Goal: Information Seeking & Learning: Learn about a topic

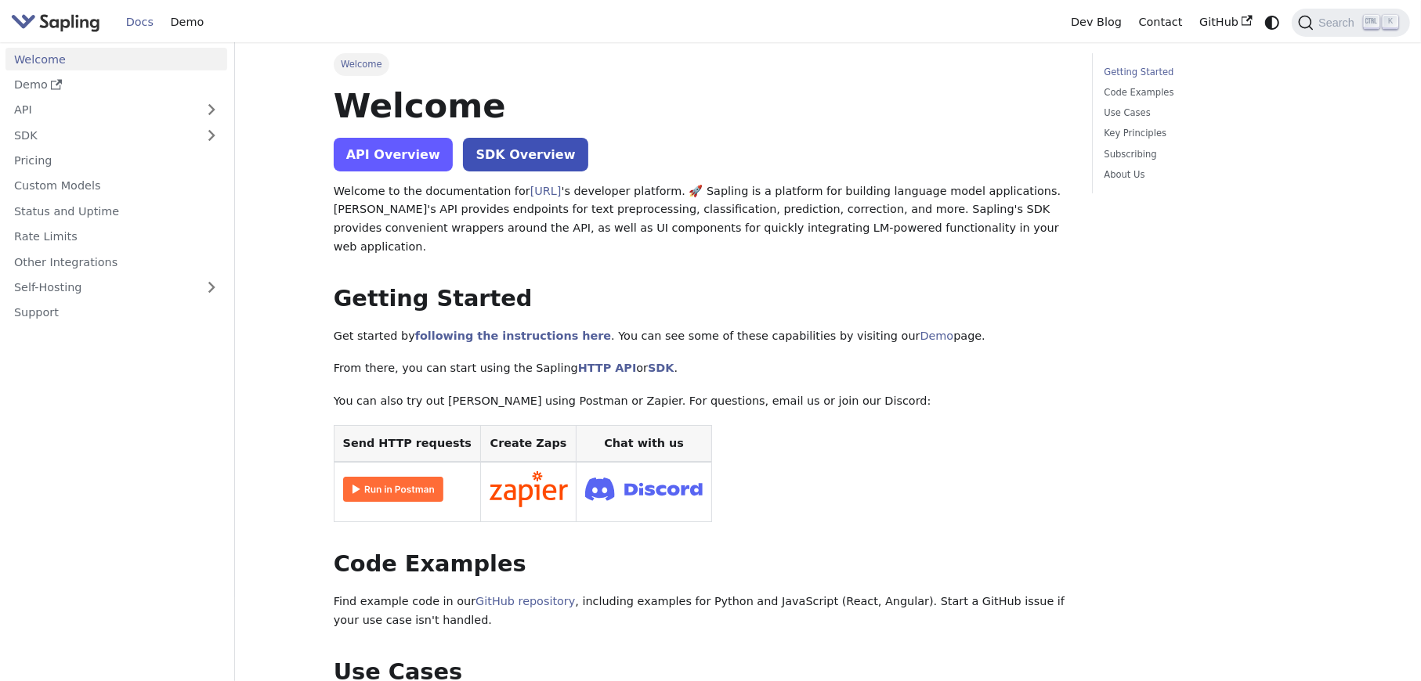
click at [402, 150] on link "API Overview" at bounding box center [393, 155] width 119 height 34
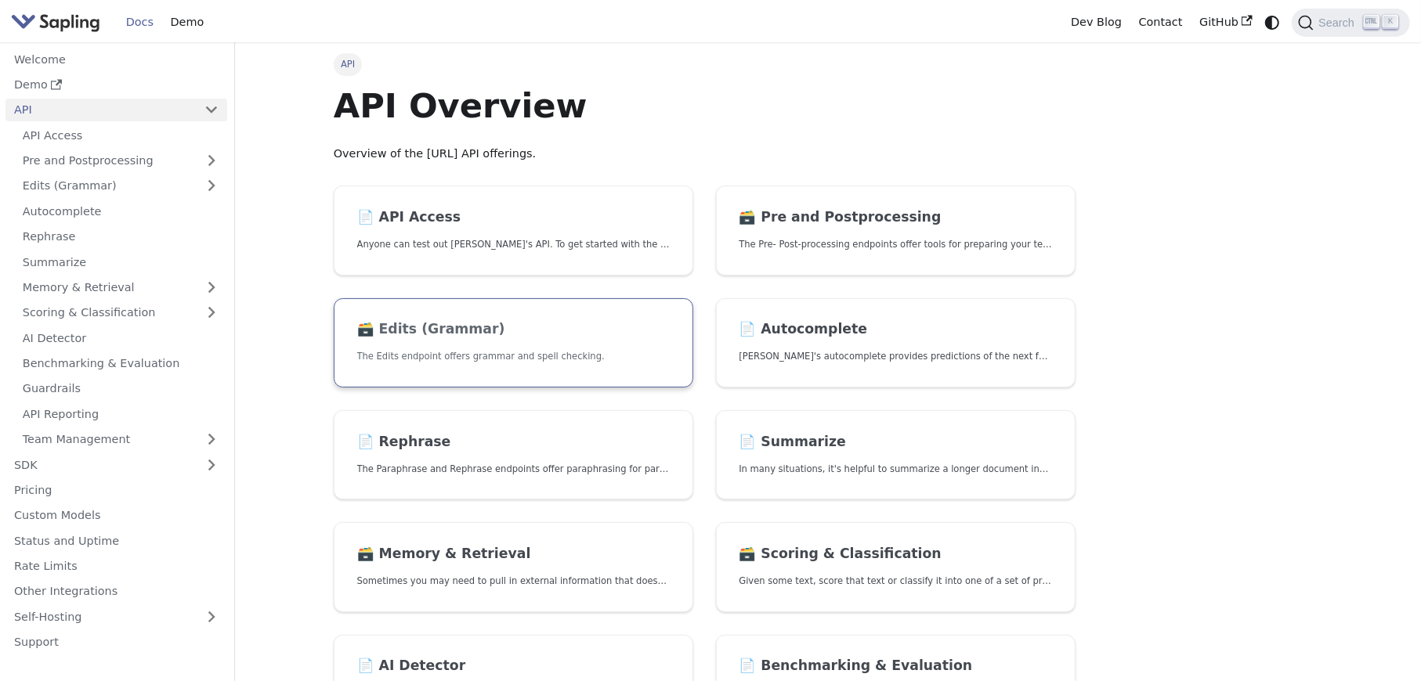
click at [468, 345] on link "🗃️ Edits (Grammar) The Edits endpoint offers grammar and spell checking." at bounding box center [513, 343] width 359 height 90
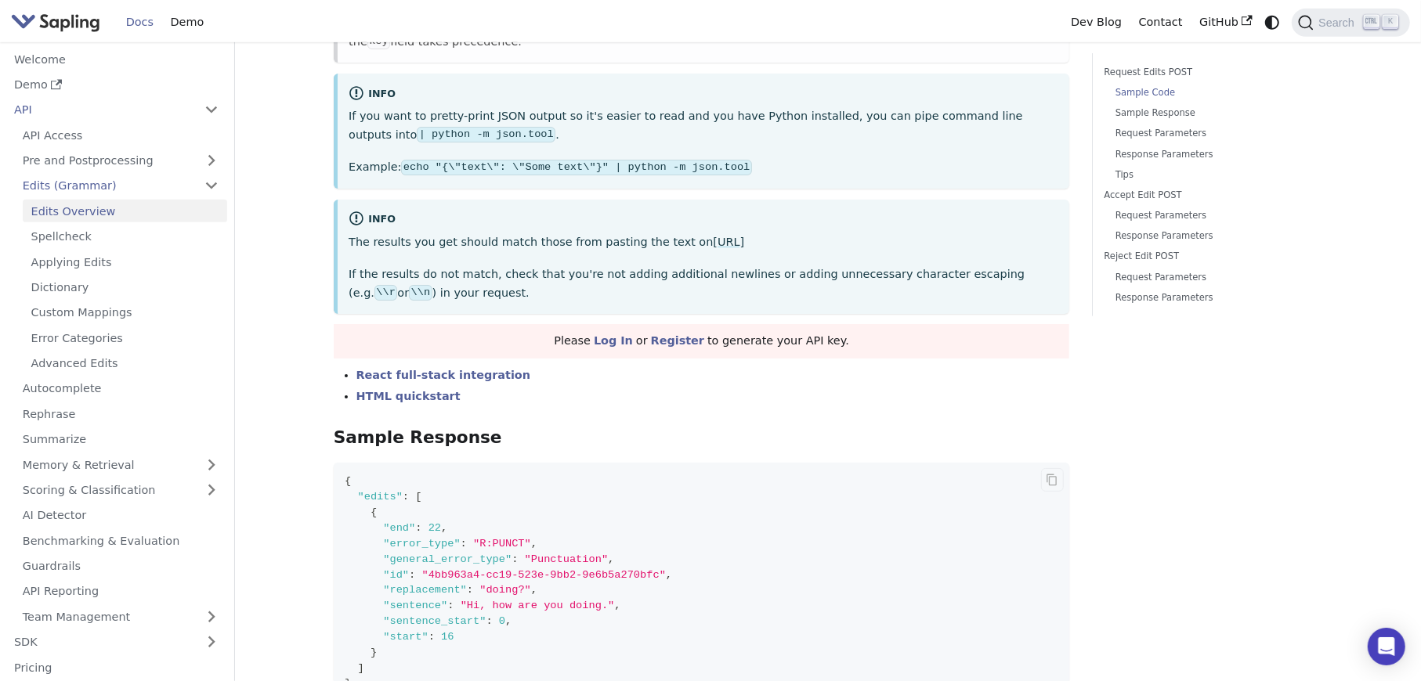
scroll to position [1018, 0]
